Goal: Information Seeking & Learning: Learn about a topic

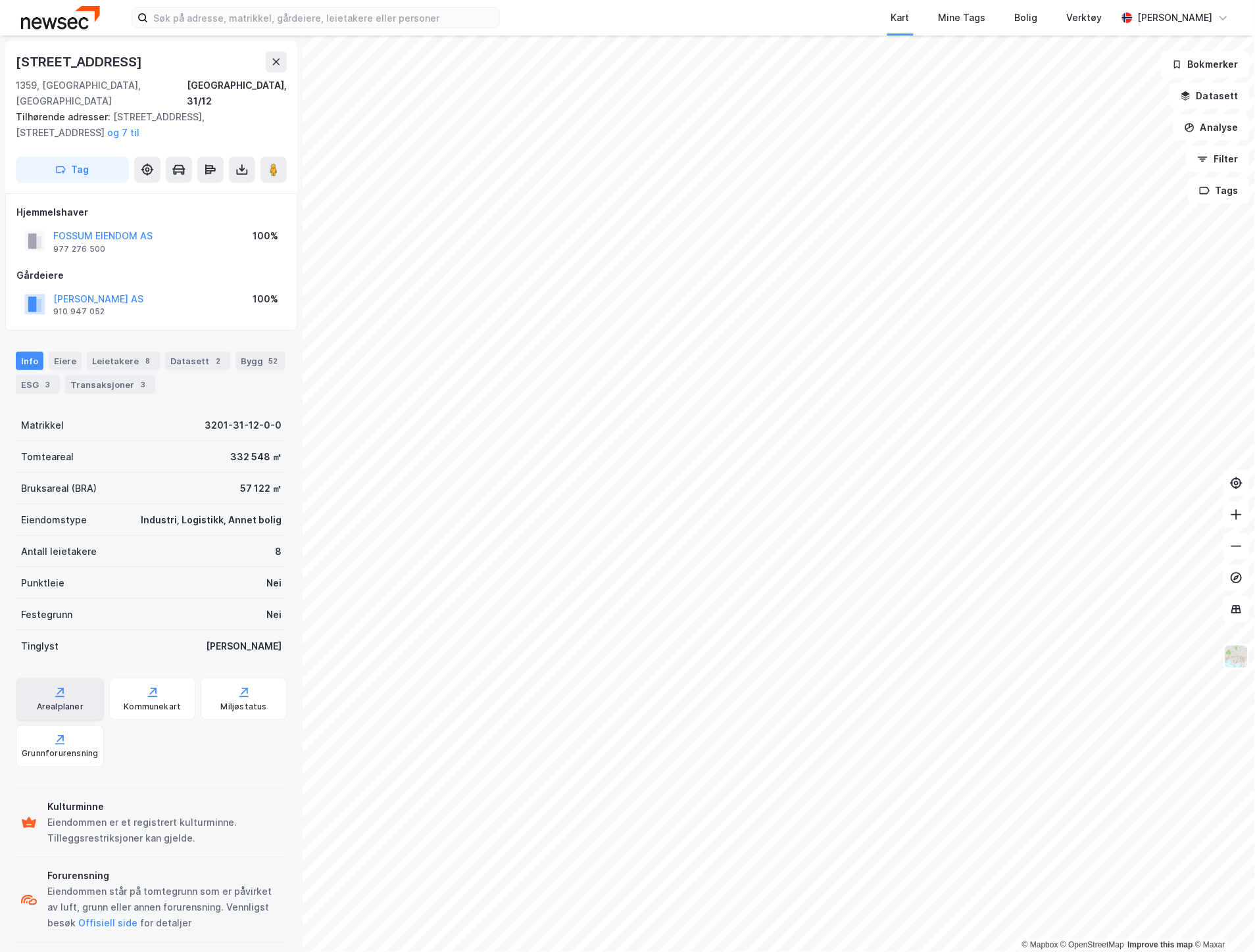
click at [76, 678] on div "Arealplaner" at bounding box center [60, 699] width 88 height 42
